Goal: Find specific page/section: Find specific page/section

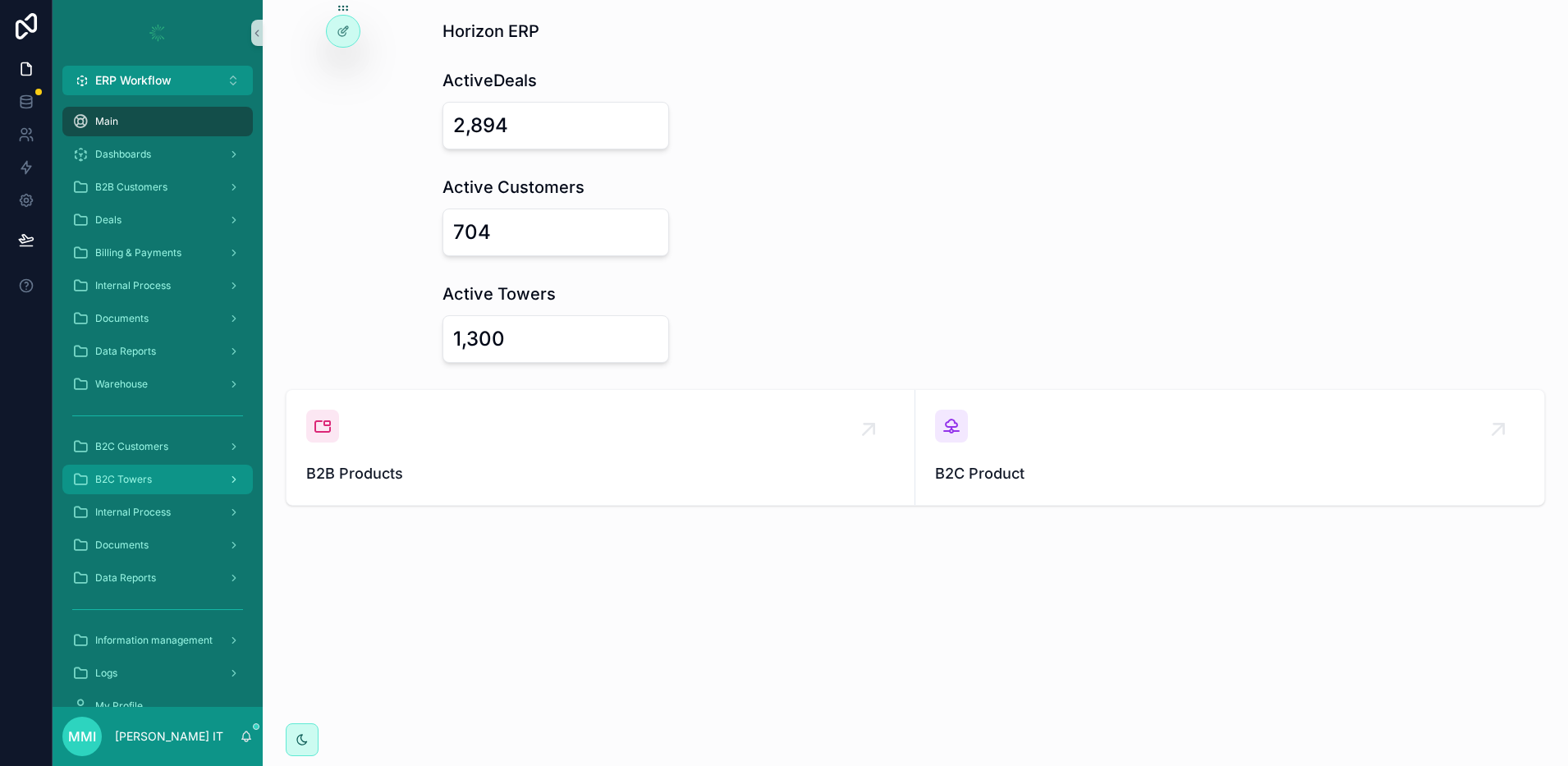
click at [158, 486] on div "B2C Towers" at bounding box center [158, 479] width 171 height 26
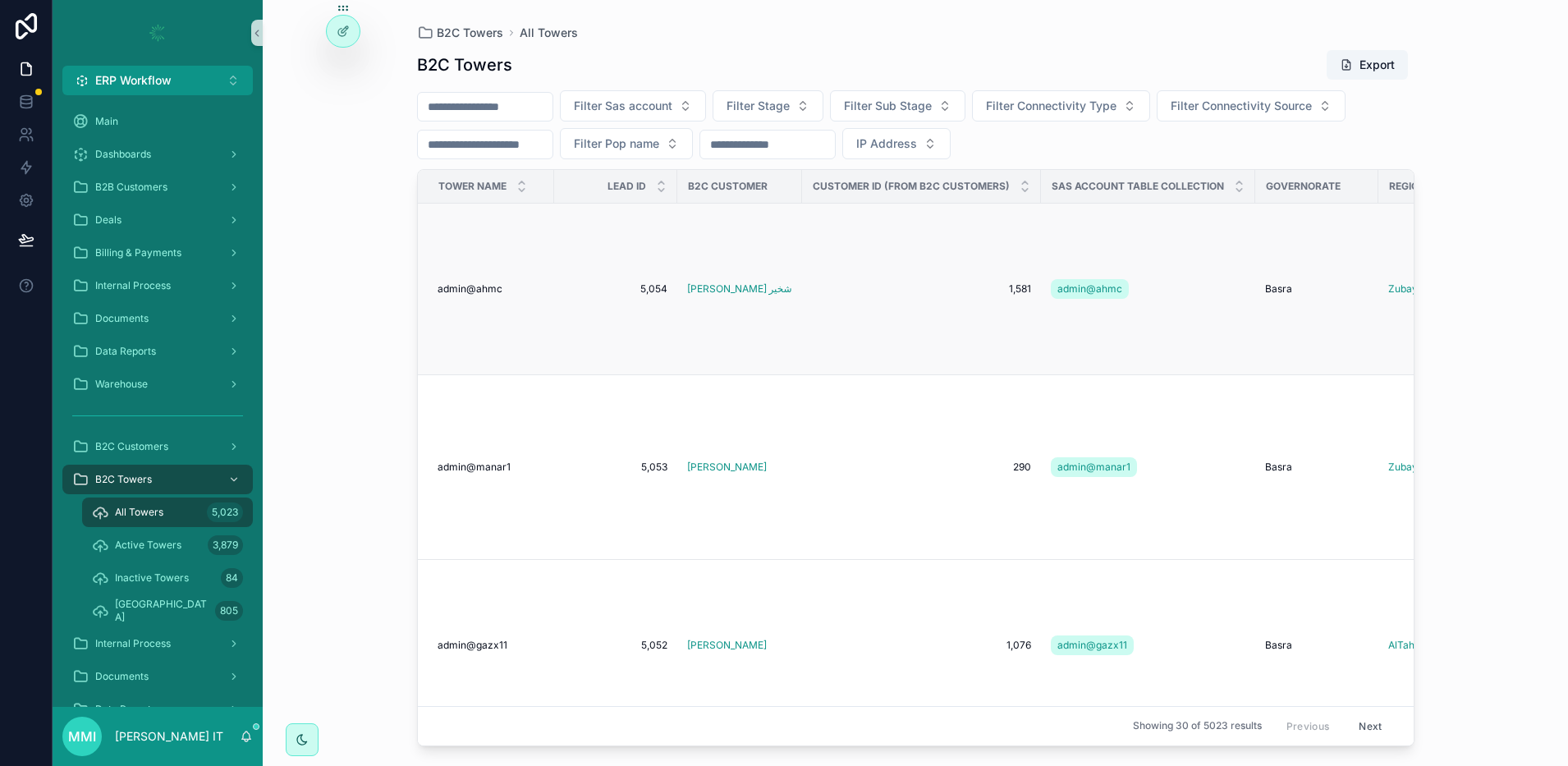
click at [484, 279] on td "admin@ahmc admin@ahmc" at bounding box center [486, 289] width 136 height 171
click at [483, 290] on span "admin@ahmc" at bounding box center [469, 288] width 64 height 13
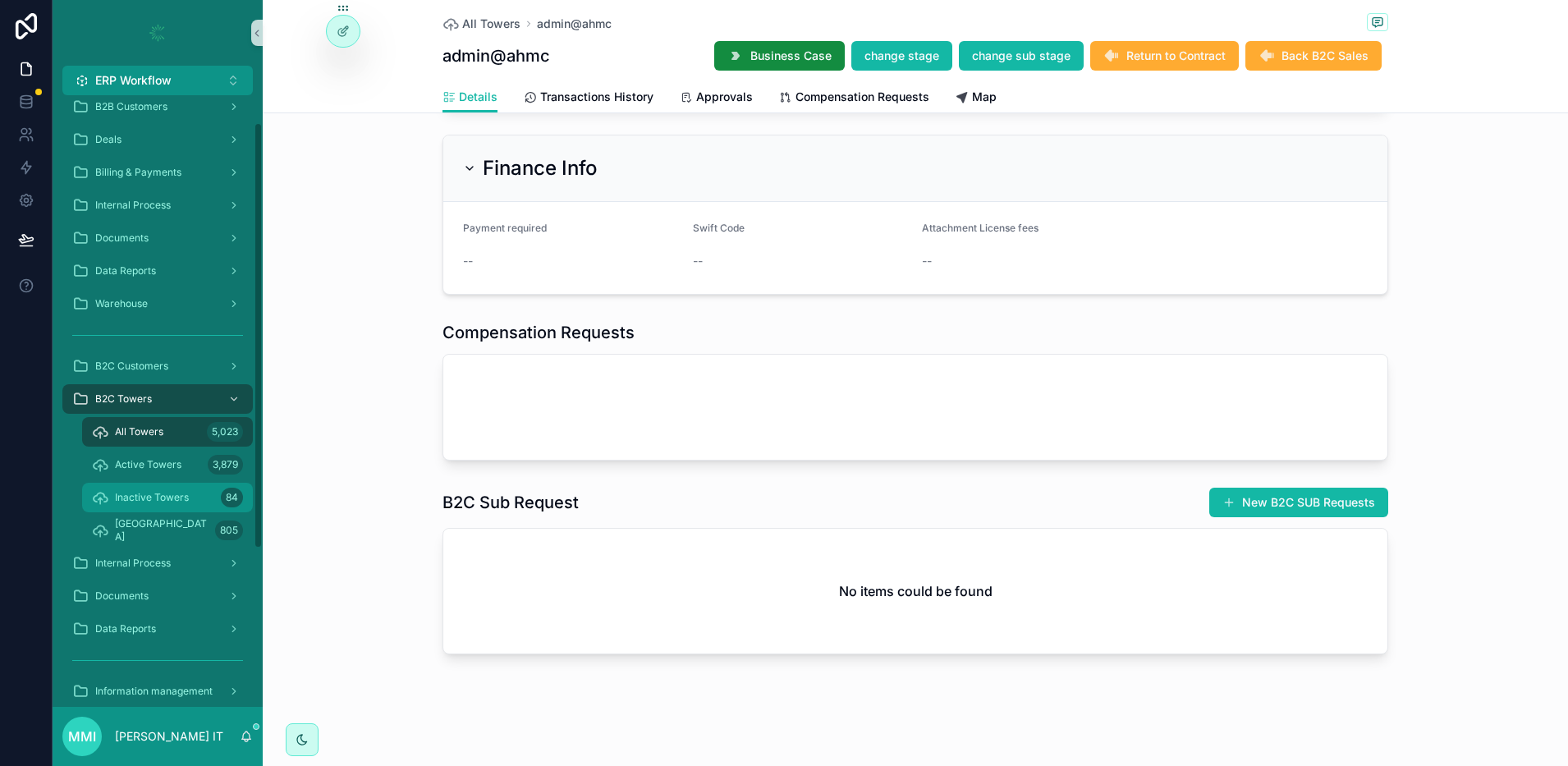
scroll to position [205, 0]
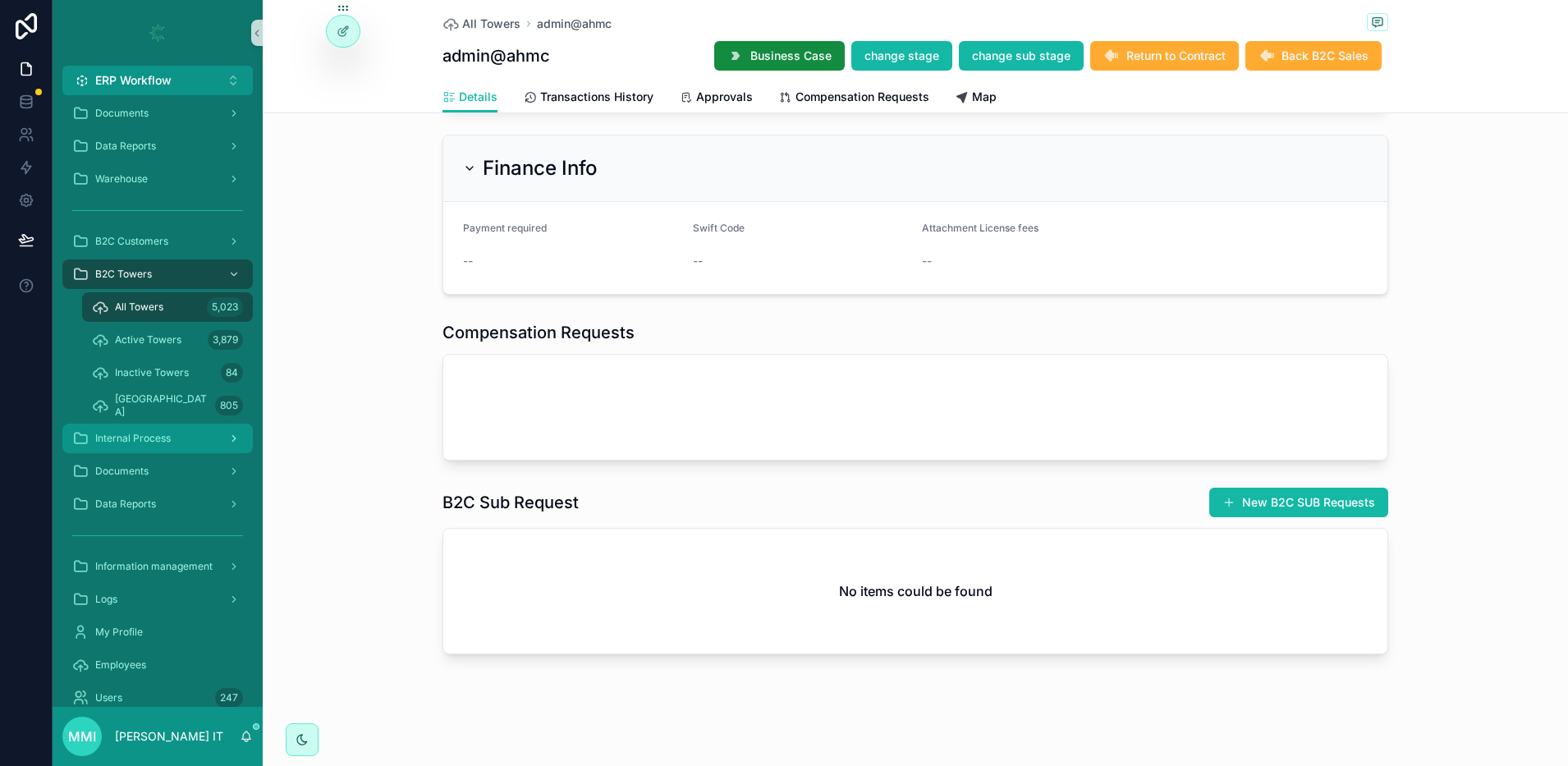
click at [143, 437] on span "Internal Process" at bounding box center [132, 438] width 76 height 13
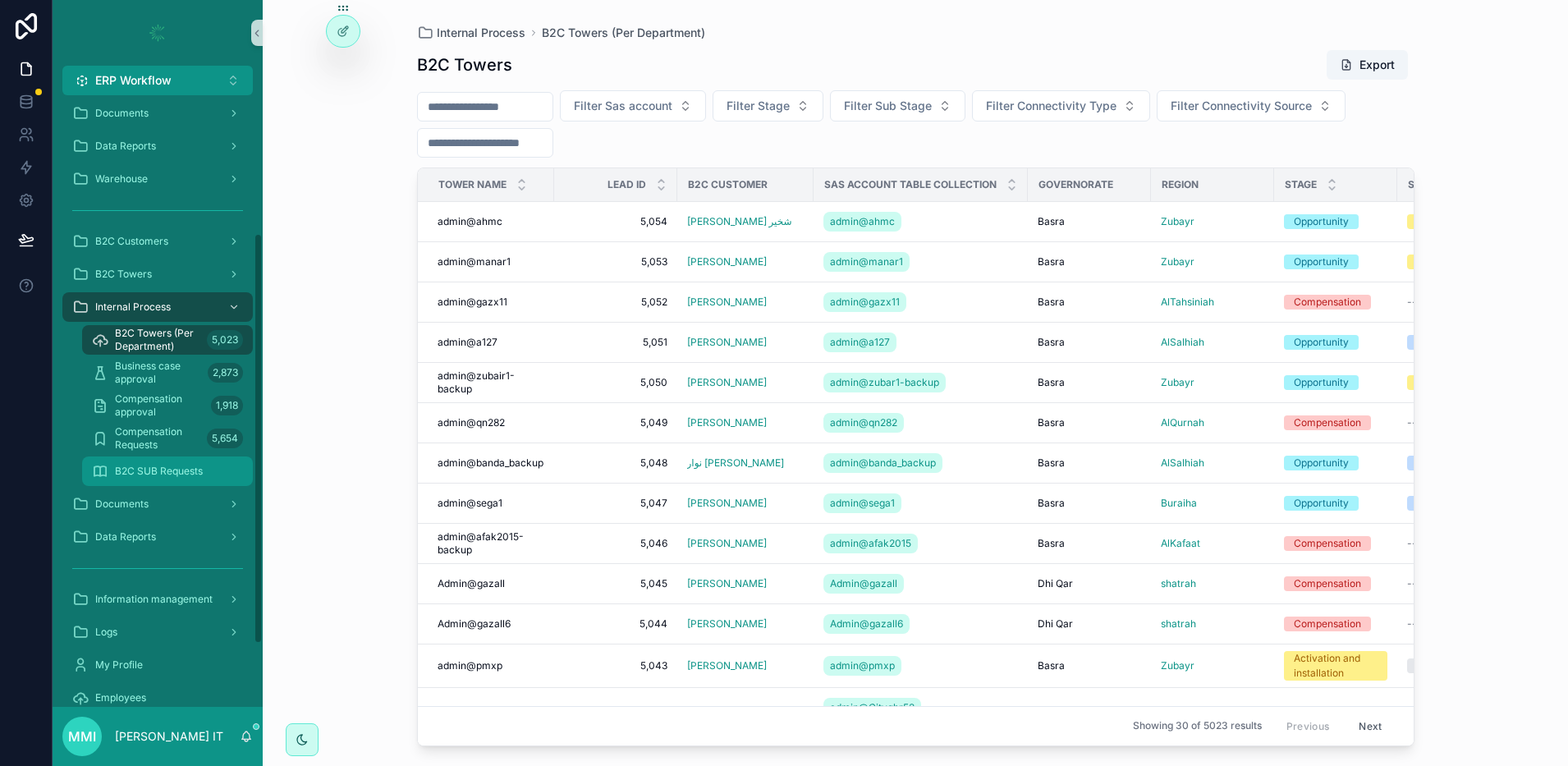
click at [165, 474] on span "B2C SUB Requests" at bounding box center [158, 471] width 88 height 13
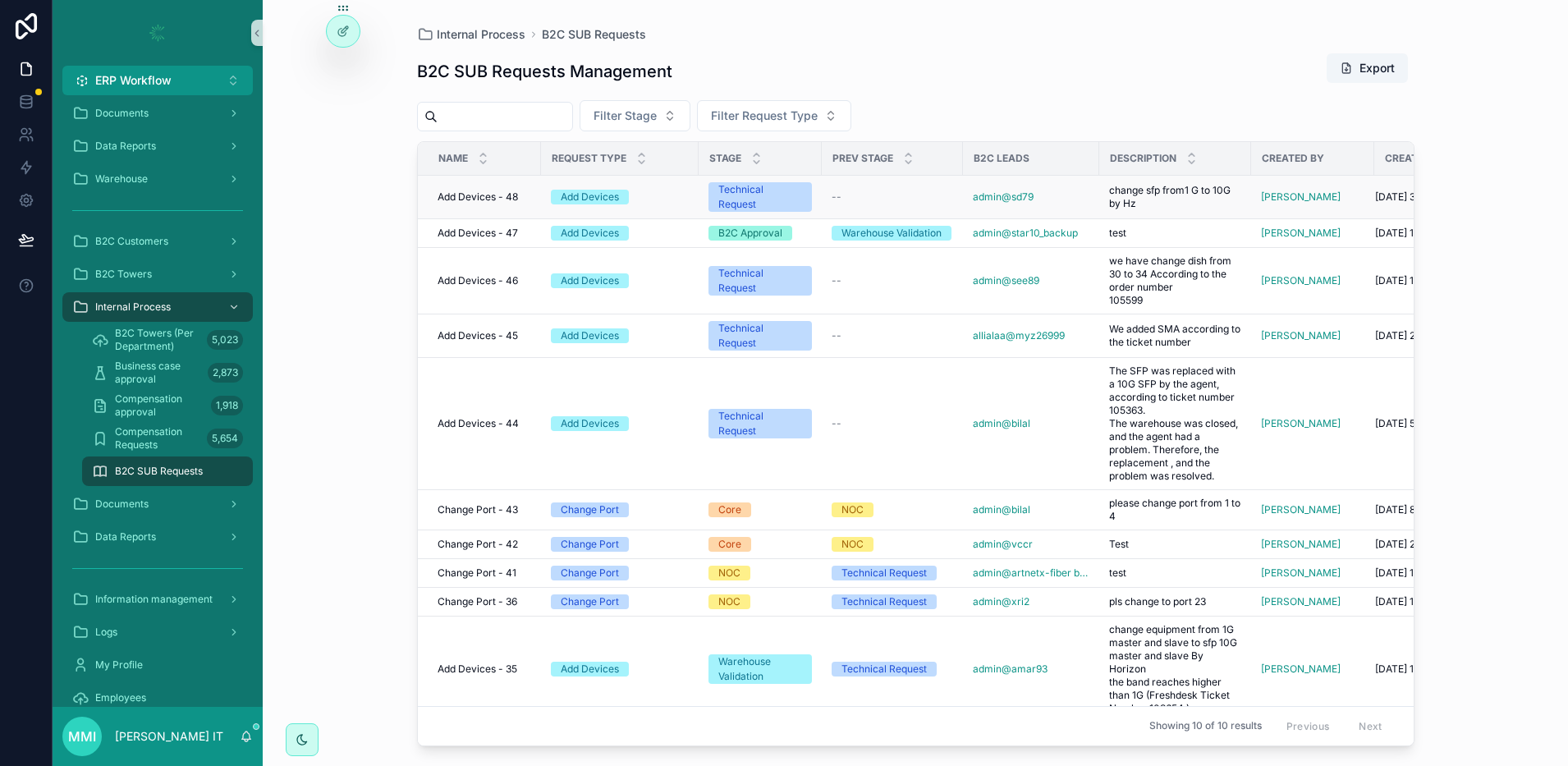
click at [488, 196] on span "Add Devices - 48" at bounding box center [477, 197] width 80 height 13
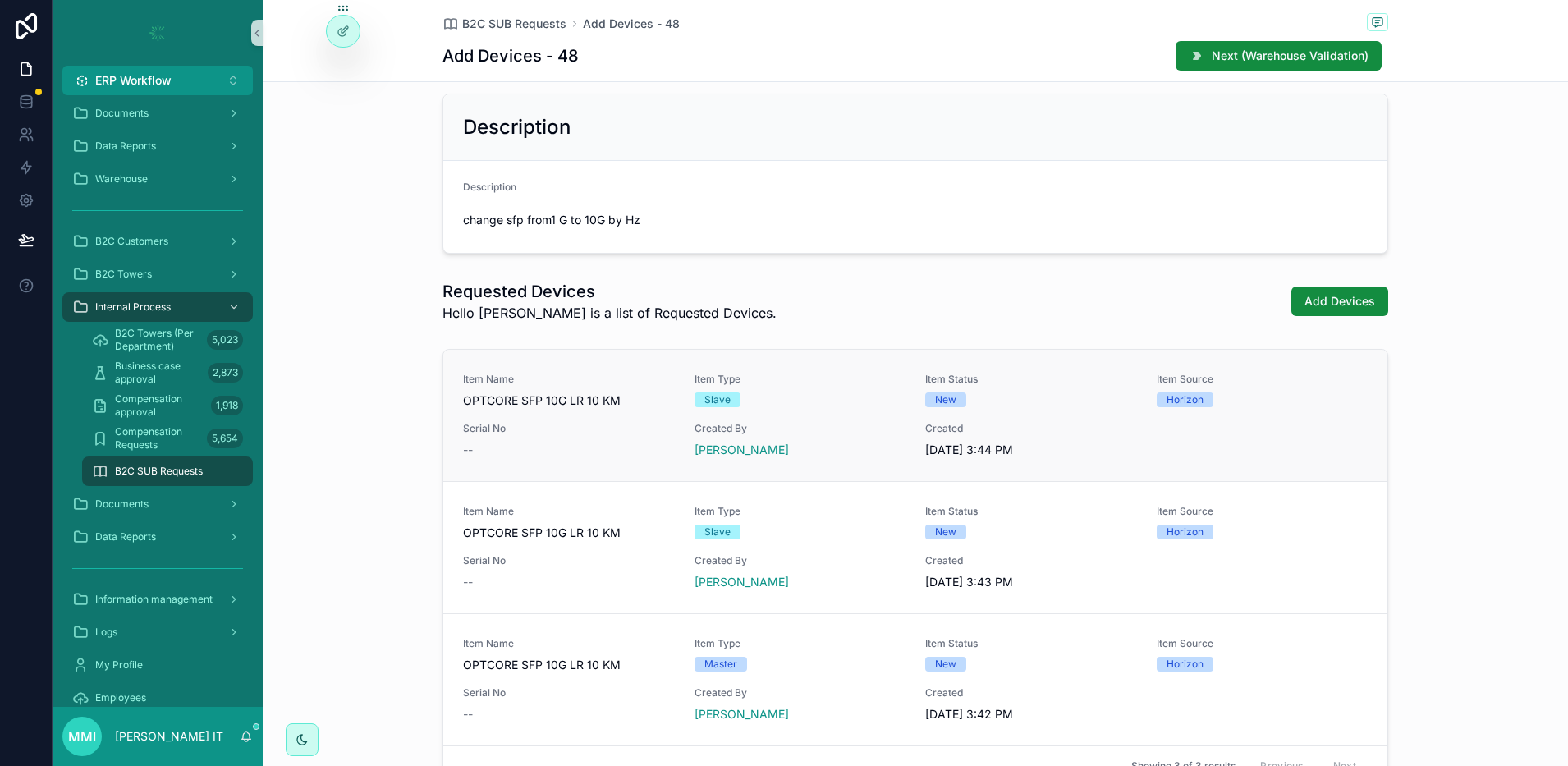
scroll to position [494, 0]
